Goal: Information Seeking & Learning: Learn about a topic

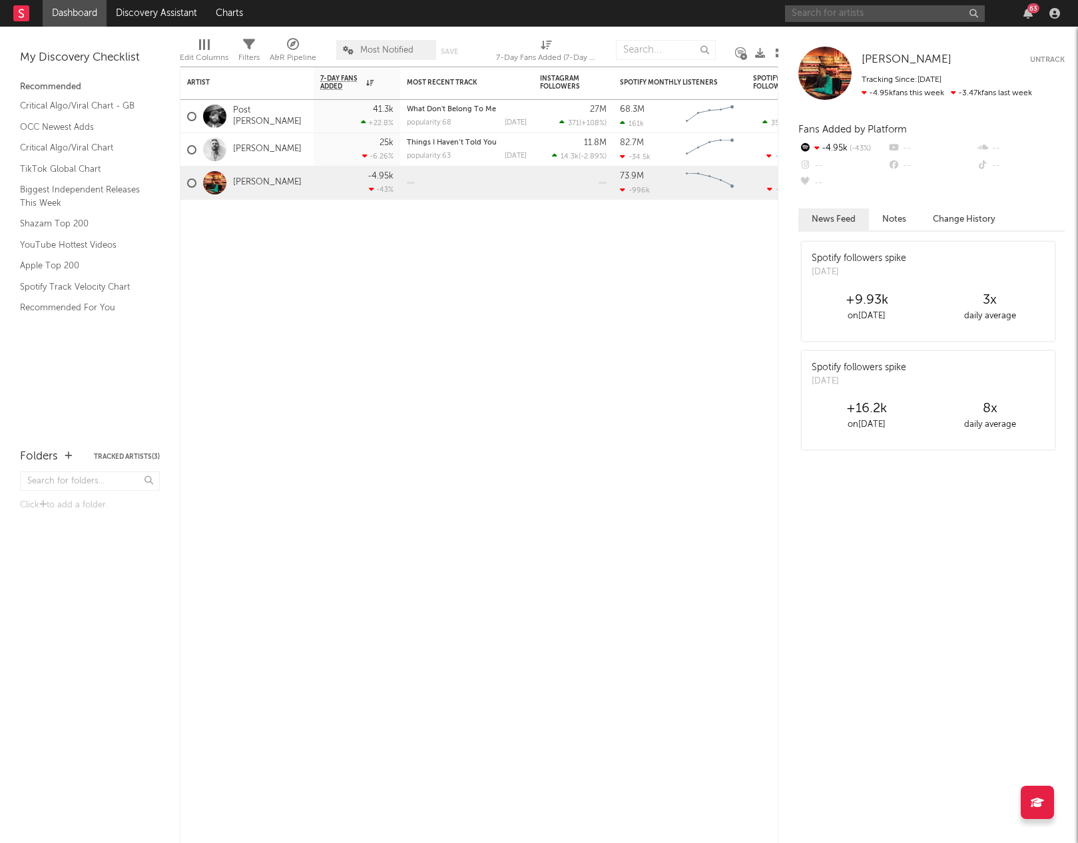
click at [877, 15] on input "text" at bounding box center [885, 13] width 200 height 17
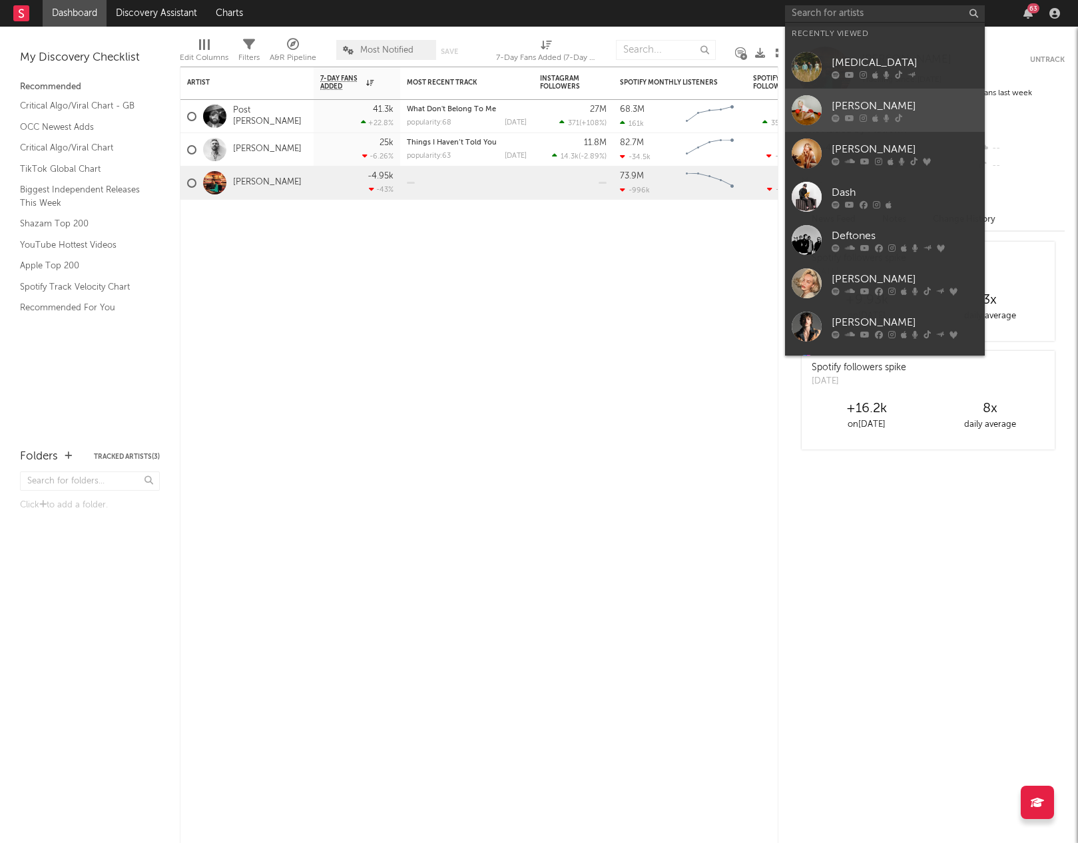
click at [827, 99] on link "[PERSON_NAME]" at bounding box center [885, 110] width 200 height 43
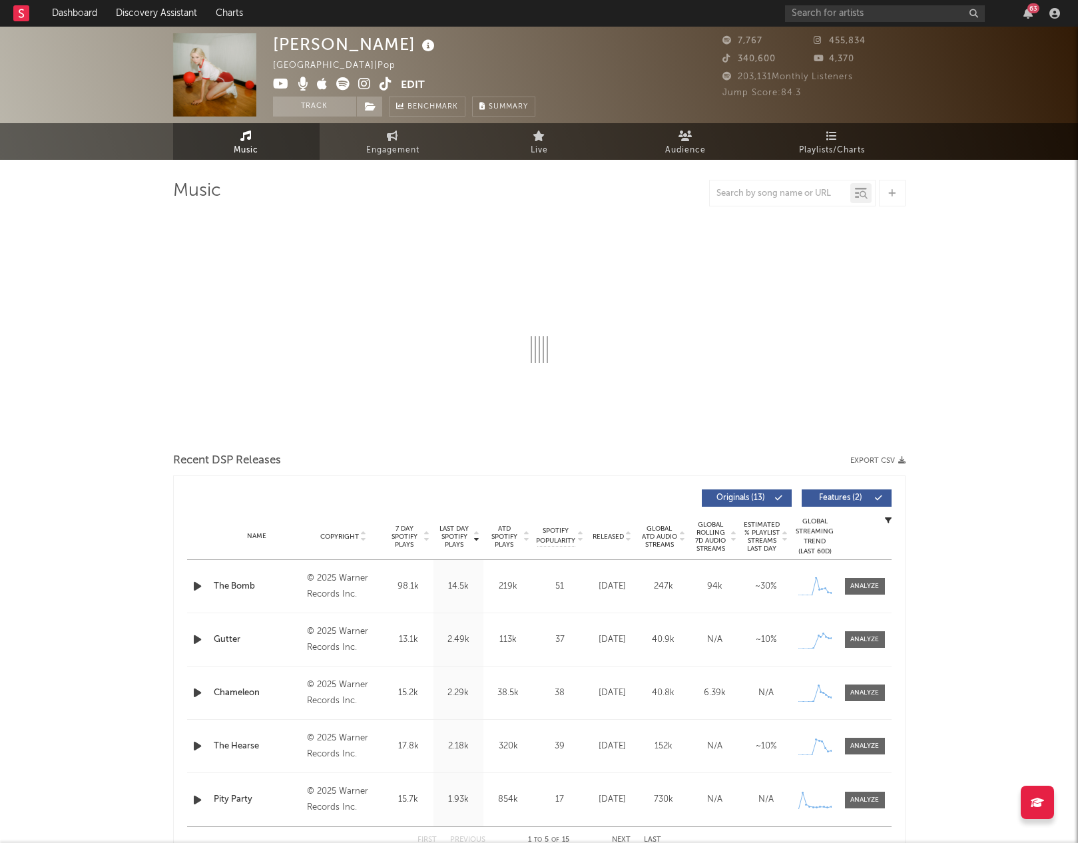
select select "1w"
